Goal: Task Accomplishment & Management: Use online tool/utility

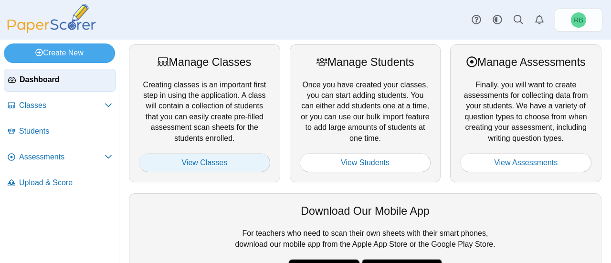
click at [205, 157] on link "View Classes" at bounding box center [204, 162] width 131 height 19
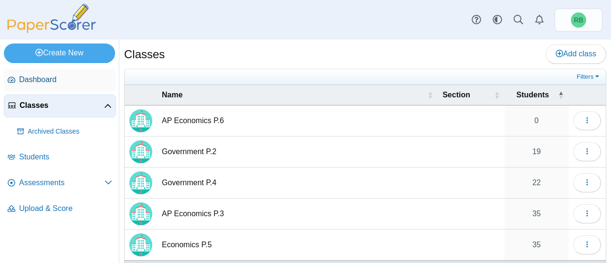
click at [66, 85] on link "Dashboard" at bounding box center [60, 80] width 112 height 23
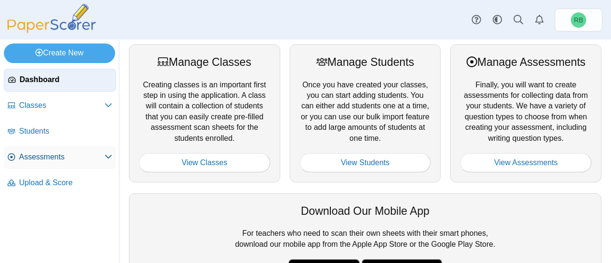
click at [69, 155] on span "Assessments" at bounding box center [61, 157] width 85 height 10
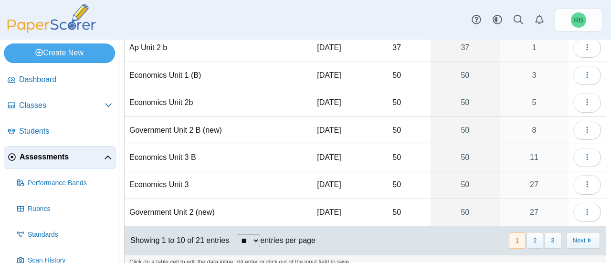
scroll to position [162, 0]
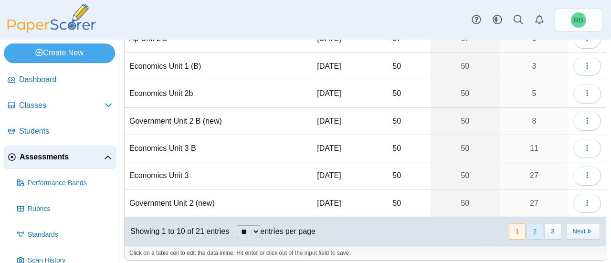
click at [529, 224] on button "2" at bounding box center [534, 231] width 17 height 16
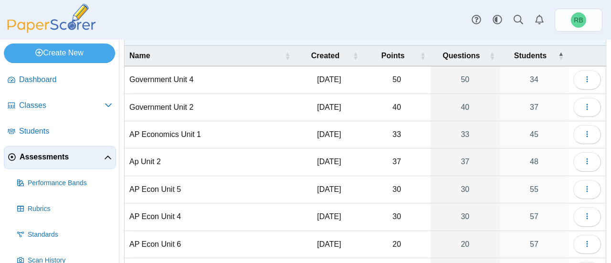
scroll to position [19, 0]
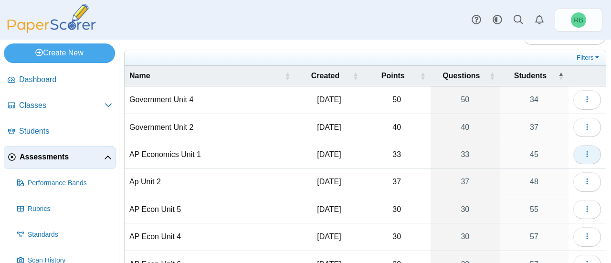
click at [583, 155] on icon "button" at bounding box center [587, 154] width 8 height 8
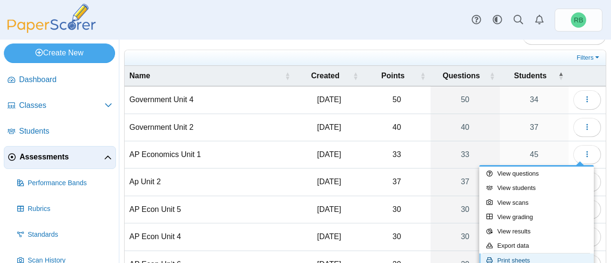
click at [542, 257] on link "Print sheets" at bounding box center [536, 260] width 115 height 14
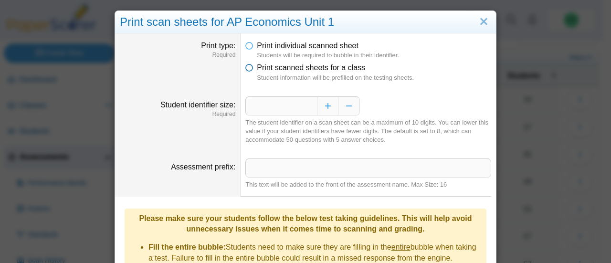
click at [247, 67] on icon at bounding box center [249, 66] width 8 height 7
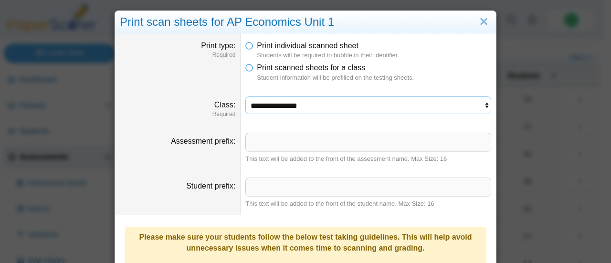
click at [476, 104] on select "**********" at bounding box center [368, 105] width 246 height 18
select select "**********"
click at [245, 96] on select "**********" at bounding box center [368, 105] width 246 height 18
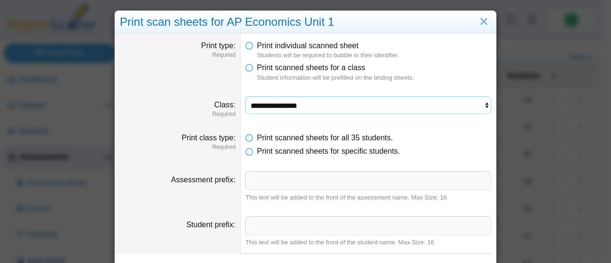
scroll to position [214, 0]
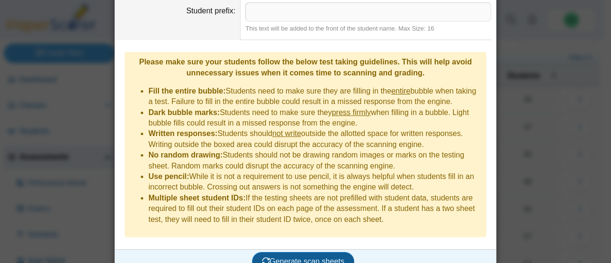
click at [315, 257] on span "Generate scan sheets" at bounding box center [303, 261] width 83 height 8
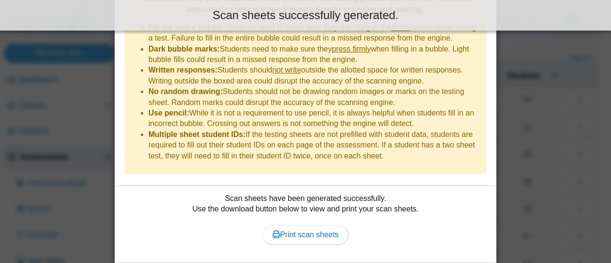
scroll to position [290, 0]
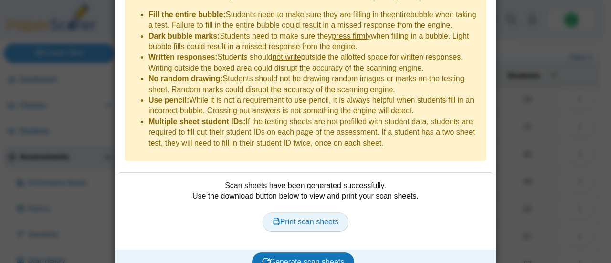
click at [296, 218] on span "Print scan sheets" at bounding box center [305, 222] width 66 height 8
